Goal: Task Accomplishment & Management: Manage account settings

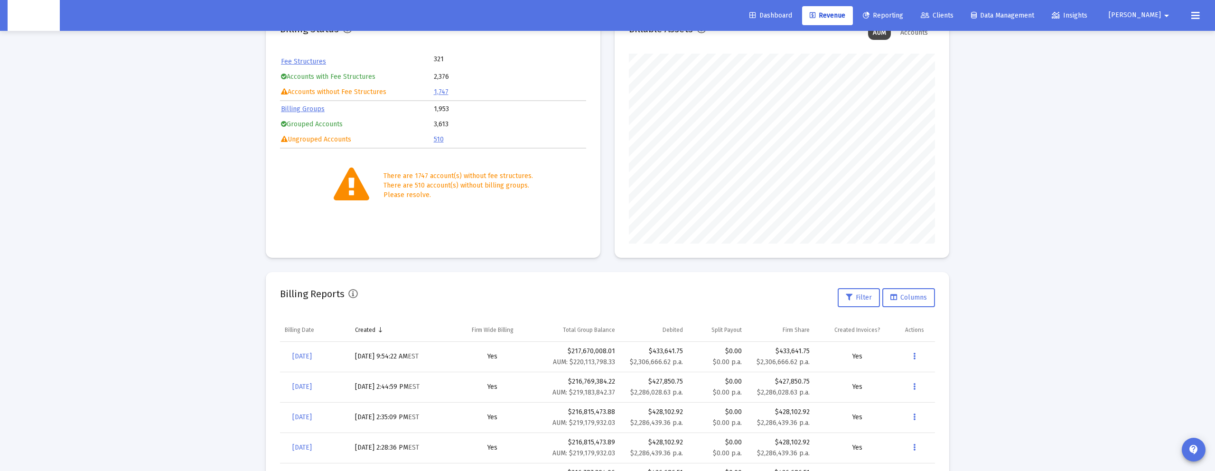
scroll to position [190, 306]
